Goal: Book appointment/travel/reservation

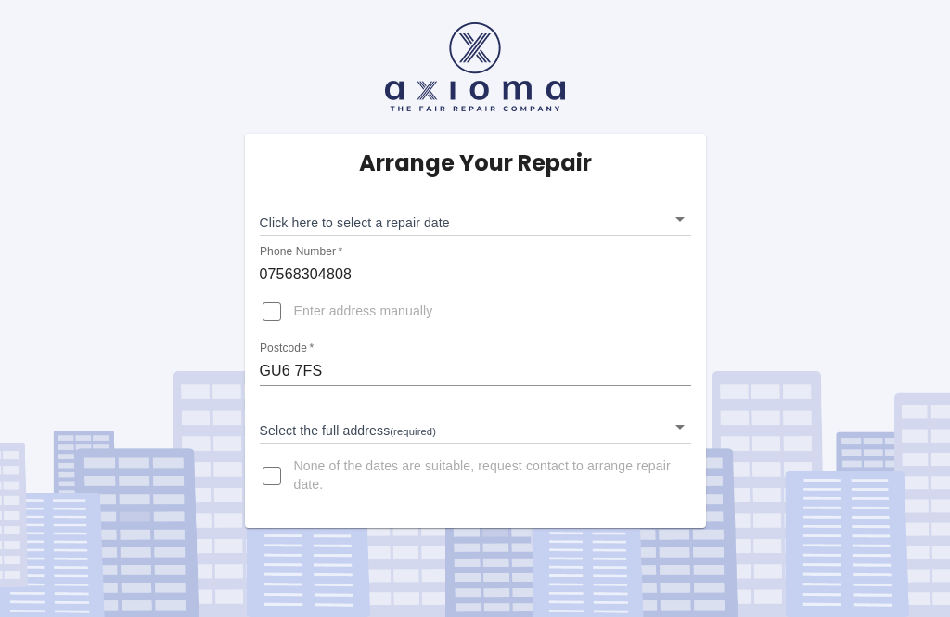
click at [680, 223] on body "Arrange Your Repair Click here to select a repair date ​ Phone Number   * 07568…" at bounding box center [475, 308] width 950 height 617
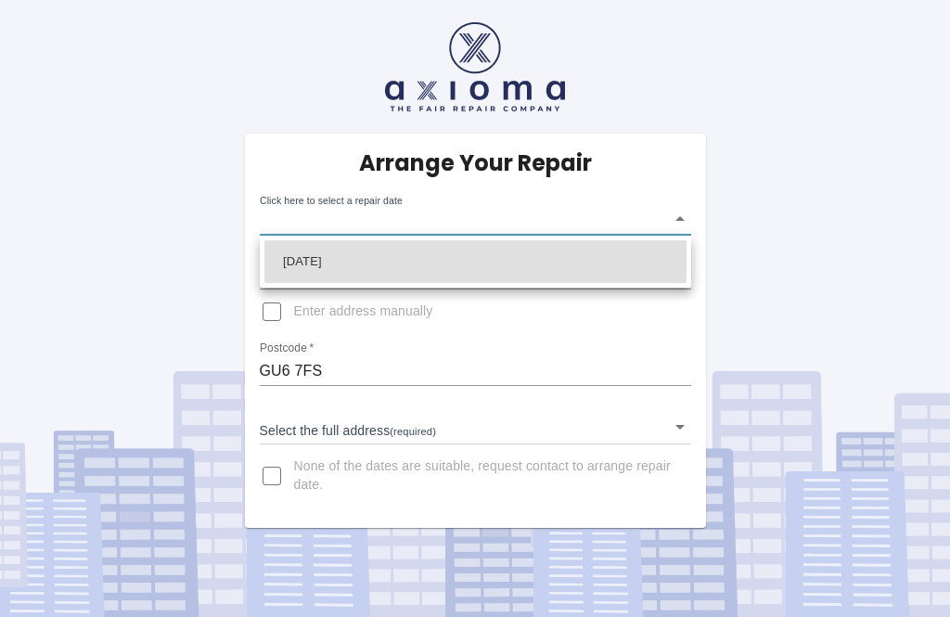
click at [361, 418] on div at bounding box center [475, 308] width 950 height 617
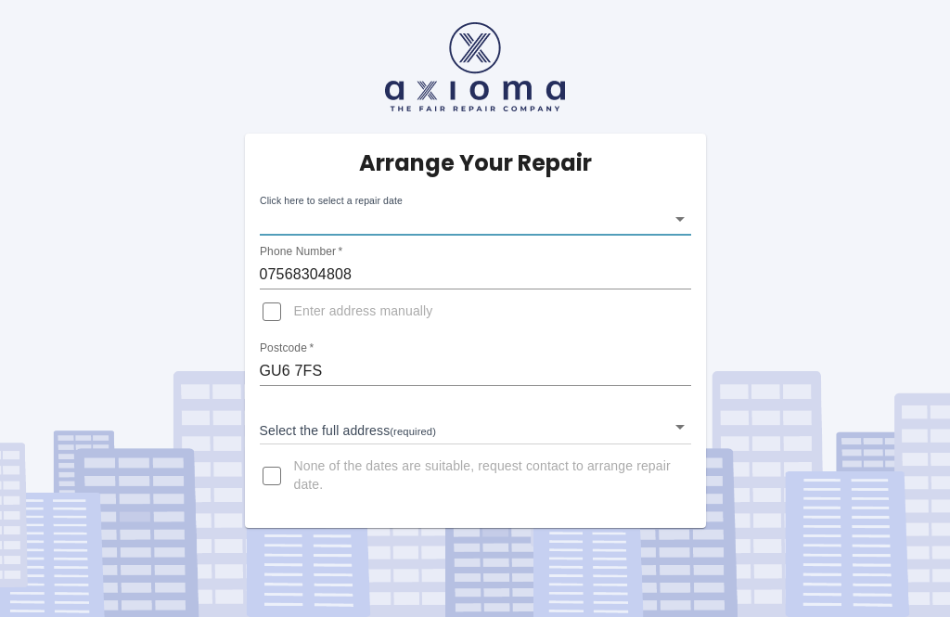
click at [678, 424] on body "Arrange Your Repair Click here to select a repair date ​ Phone Number   * 07568…" at bounding box center [475, 308] width 950 height 617
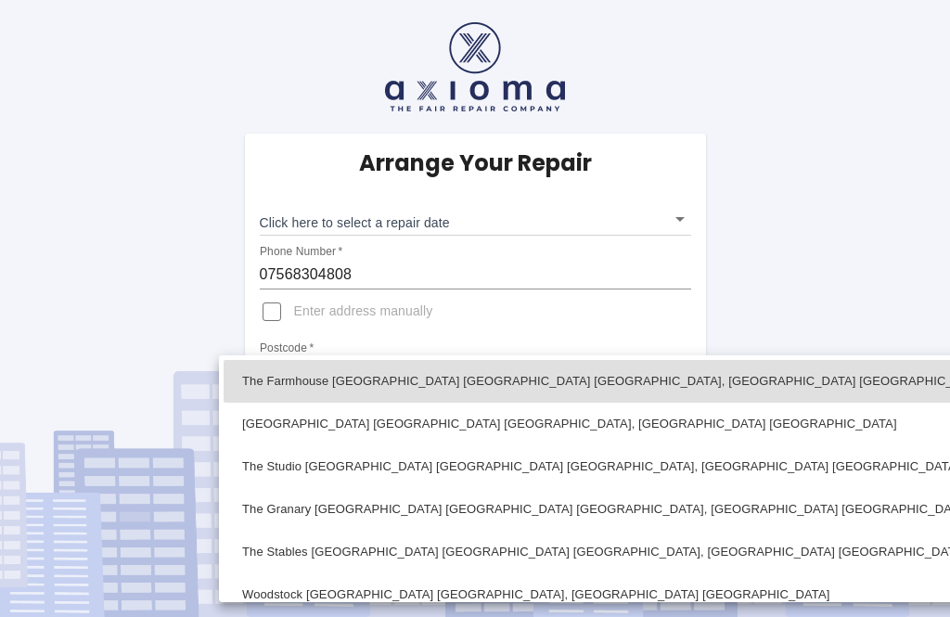
click at [293, 602] on div at bounding box center [475, 308] width 950 height 617
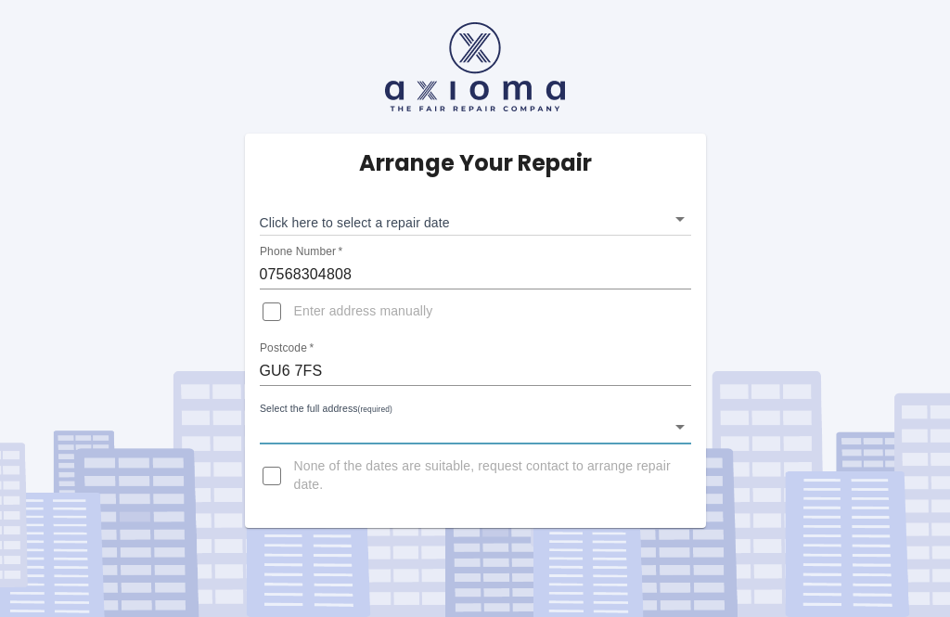
click at [679, 436] on body "Arrange Your Repair Click here to select a repair date ​ Phone Number   * 07568…" at bounding box center [475, 308] width 950 height 617
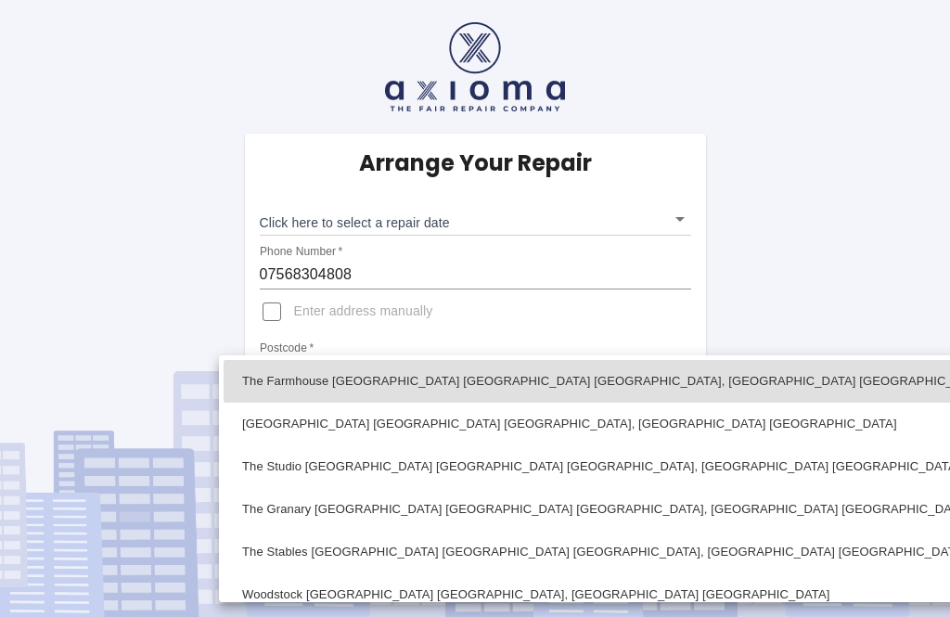
click at [308, 608] on div at bounding box center [475, 308] width 950 height 617
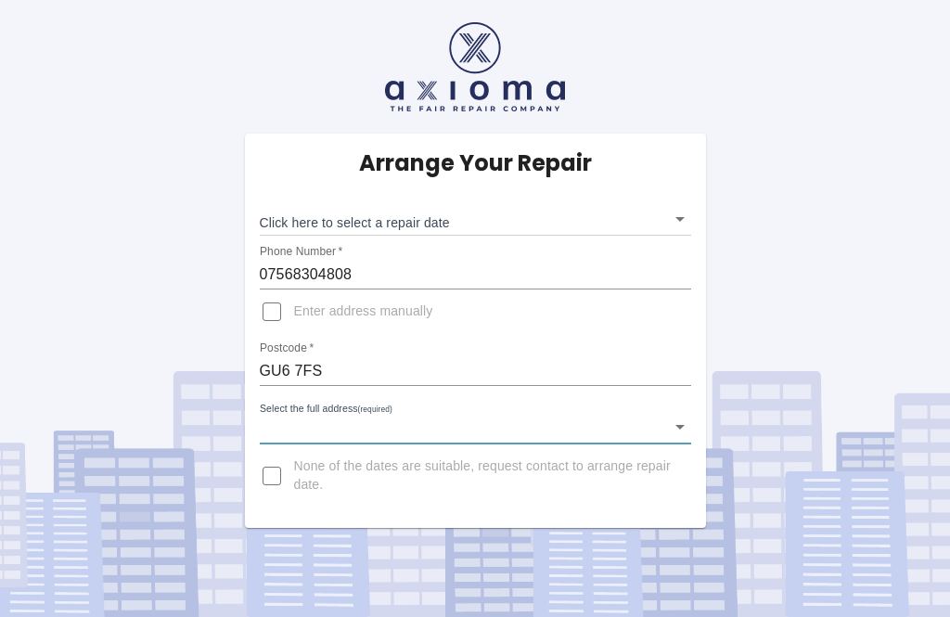
click at [670, 427] on body "Arrange Your Repair Click here to select a repair date ​ Phone Number   * 07568…" at bounding box center [475, 308] width 950 height 617
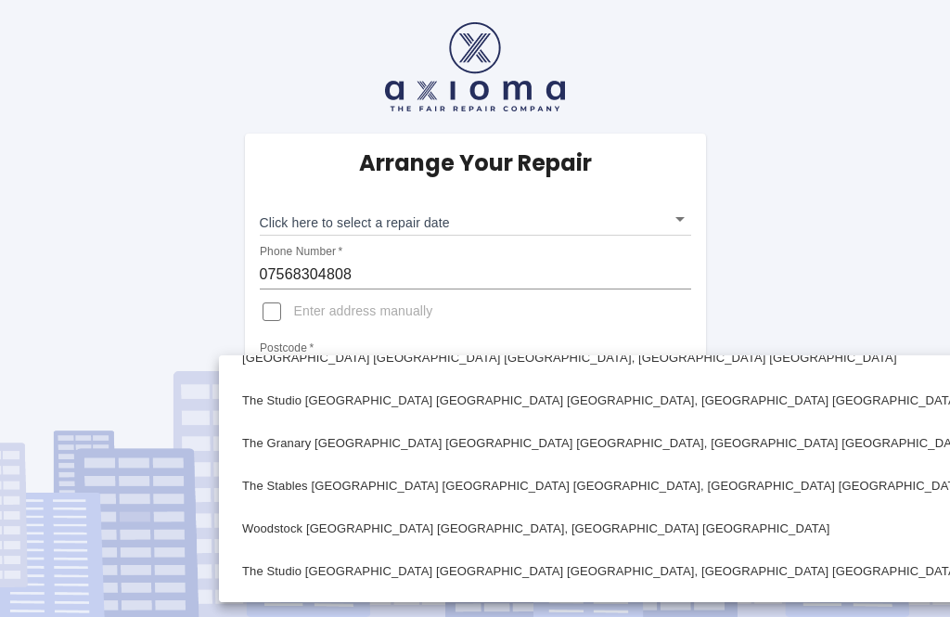
scroll to position [71, 0]
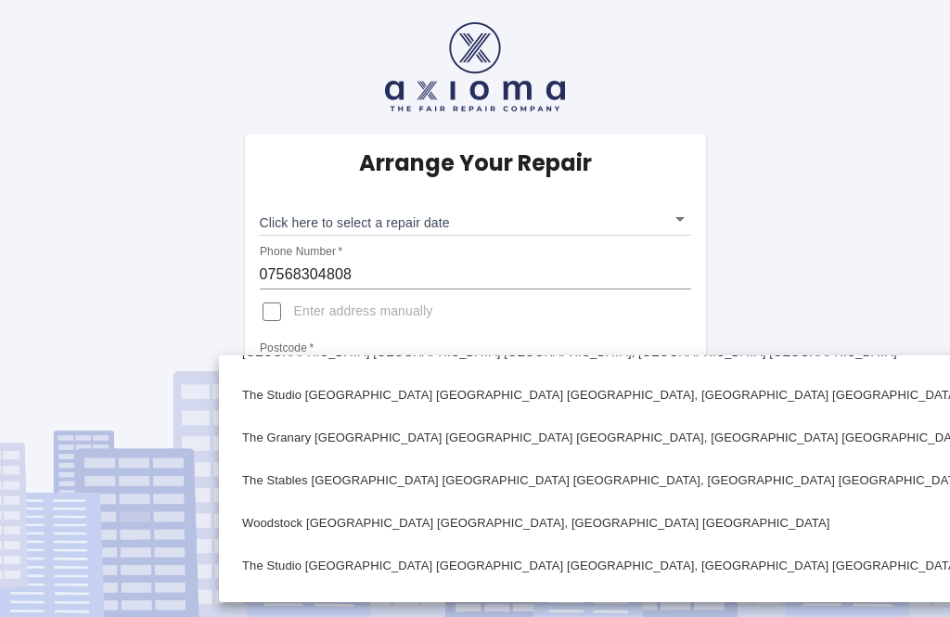
click at [261, 531] on li "Woodstock Thornhurst Lane Ewhurst, Cranleigh Surrey" at bounding box center [641, 523] width 836 height 43
type input "Woodstock Thornhurst Lane Ewhurst, Cranleigh Surrey"
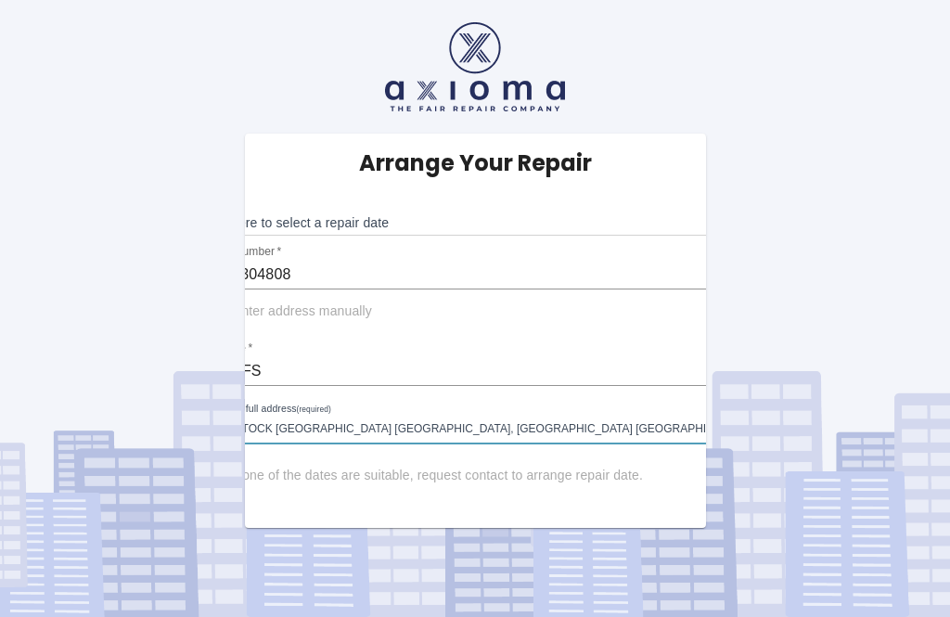
click at [568, 427] on body "Arrange Your Repair Click here to select a repair date ​ Phone Number   * 07568…" at bounding box center [475, 308] width 950 height 617
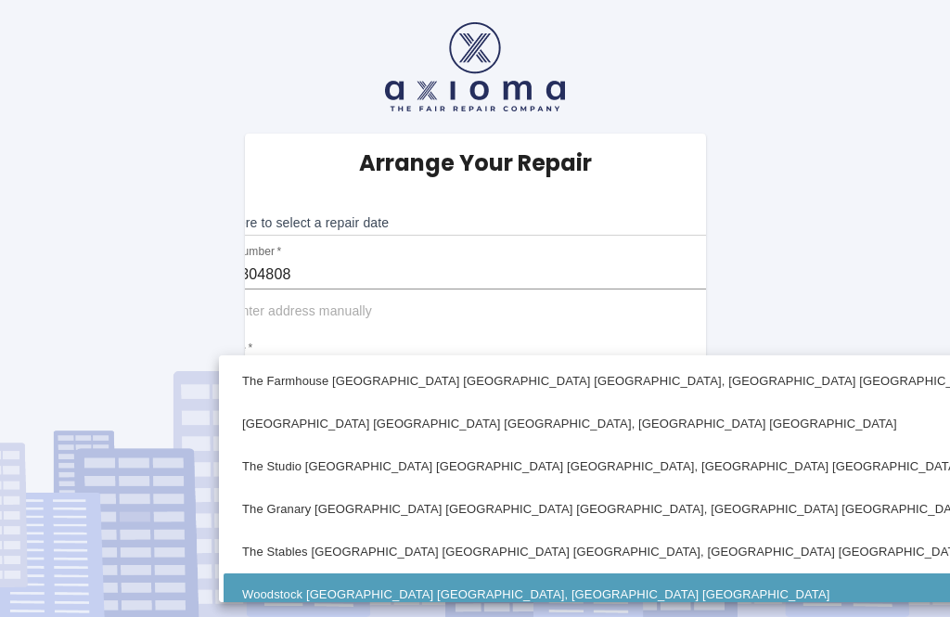
scroll to position [14, 0]
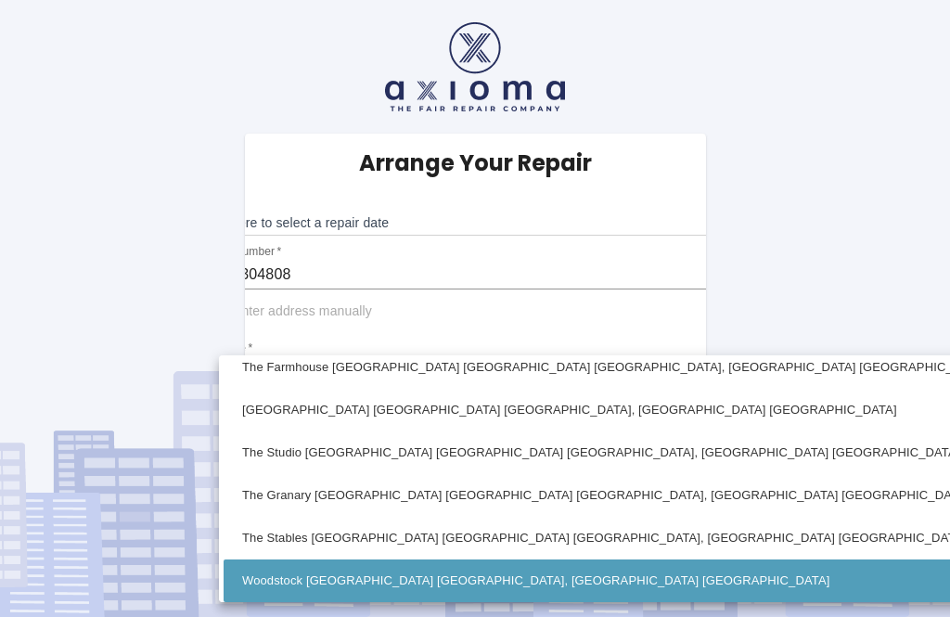
click at [387, 581] on li "Woodstock Thornhurst Lane Ewhurst, Cranleigh Surrey" at bounding box center [641, 580] width 836 height 43
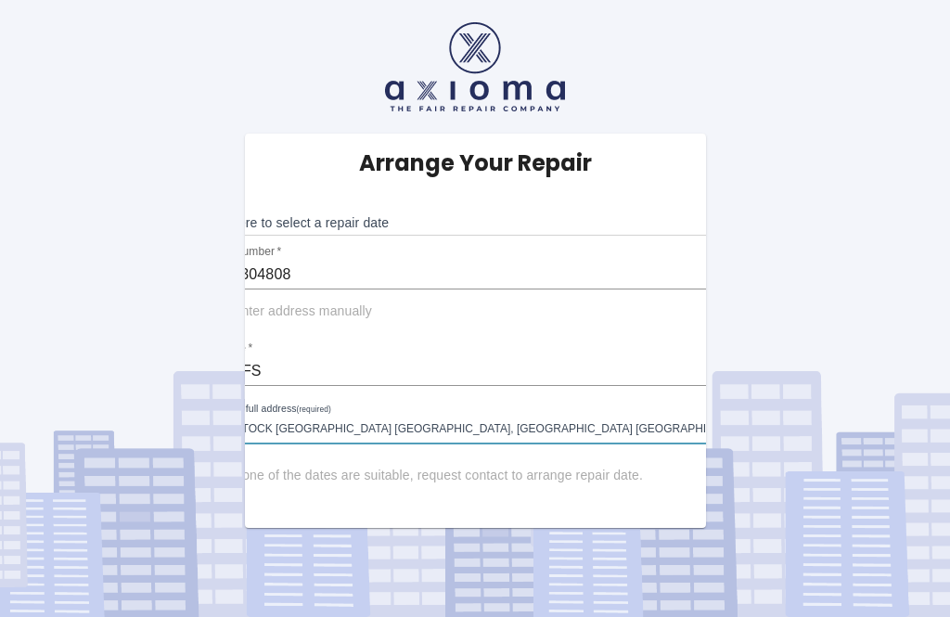
scroll to position [19, 0]
click at [676, 202] on body "Arrange Your Repair Click here to select a repair date ​ Phone Number   * 07568…" at bounding box center [475, 308] width 950 height 617
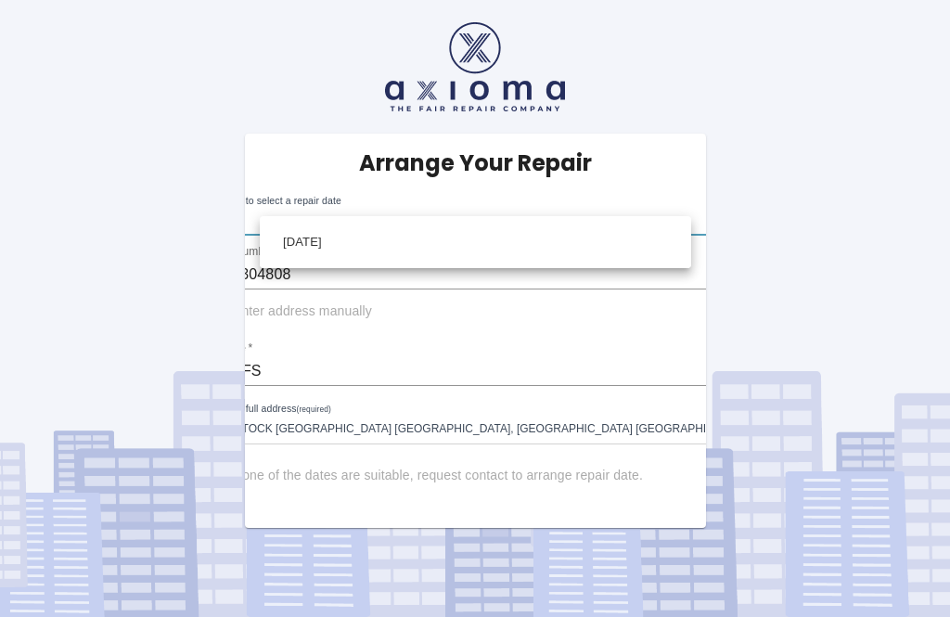
click at [305, 242] on li "Fri Sep 12 2025" at bounding box center [475, 242] width 422 height 43
type input "2025-09-12T00:00:00.000Z"
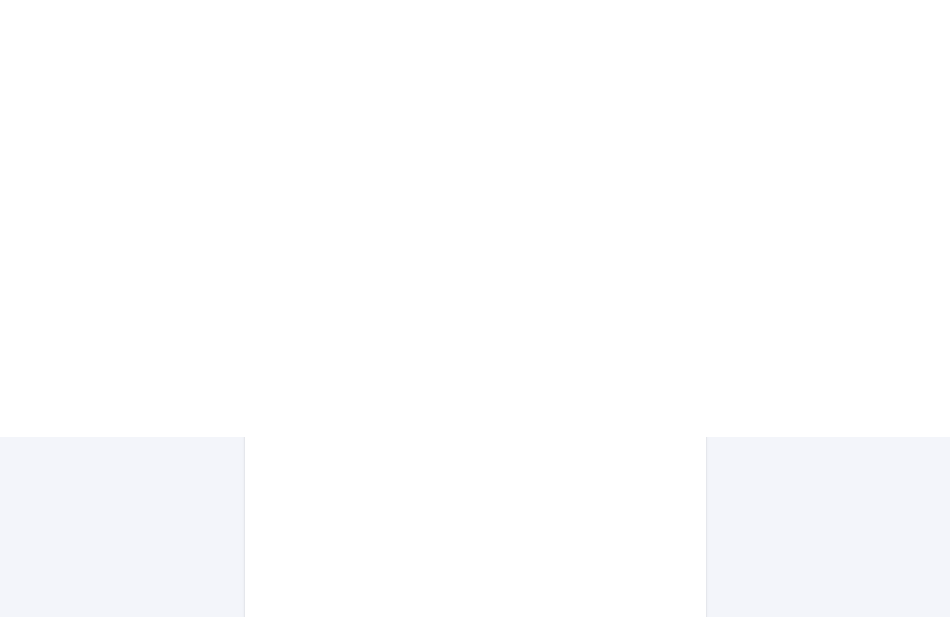
scroll to position [1136, 0]
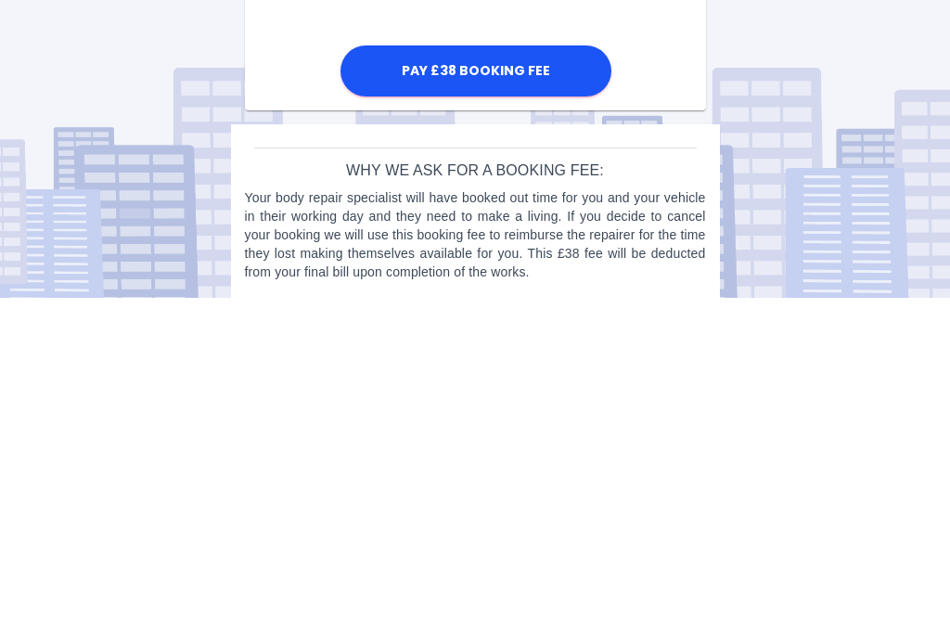
click at [429, 364] on button "Pay £38 Booking Fee" at bounding box center [475, 389] width 271 height 51
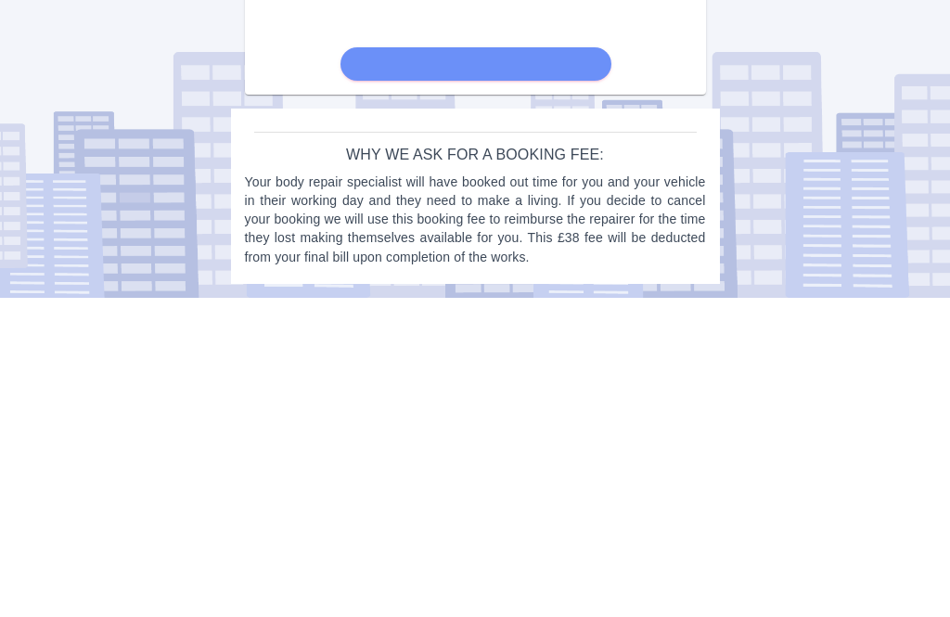
scroll to position [1075, 0]
